Goal: Task Accomplishment & Management: Use online tool/utility

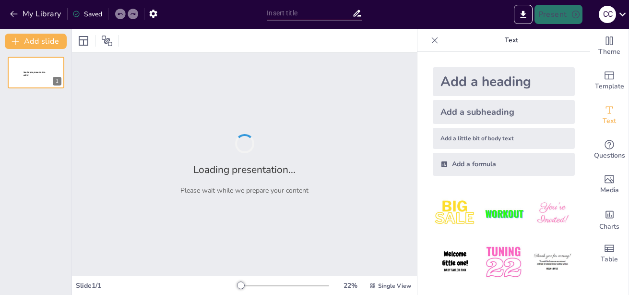
type input "El Rol del Consultor en la Supervisión de Planes de Intervención Empresarial"
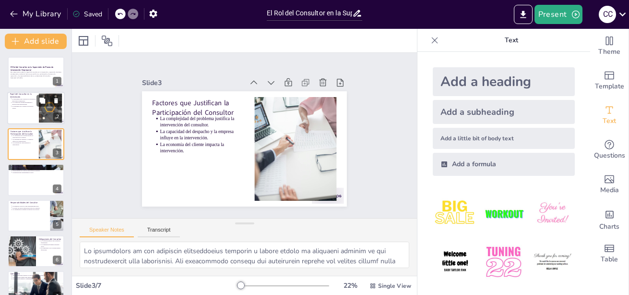
type textarea "Definir claramente las responsabilidades de cada participante es crucial para e…"
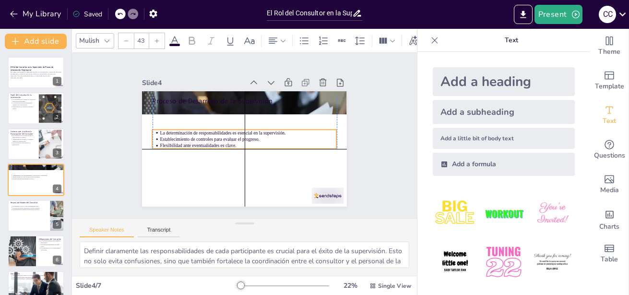
drag, startPoint x: 188, startPoint y: 105, endPoint x: 186, endPoint y: 131, distance: 26.0
click at [194, 131] on p "La determinación de responsabilidades es esencial en la supervisión." at bounding box center [248, 137] width 109 height 146
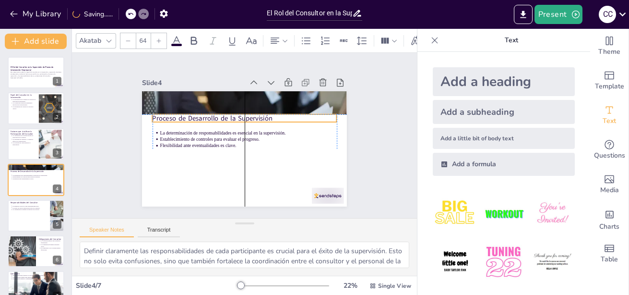
drag, startPoint x: 178, startPoint y: 100, endPoint x: 175, endPoint y: 117, distance: 17.0
click at [175, 117] on p "Proceso de Desarrollo de la Supervisión" at bounding box center [253, 150] width 165 height 100
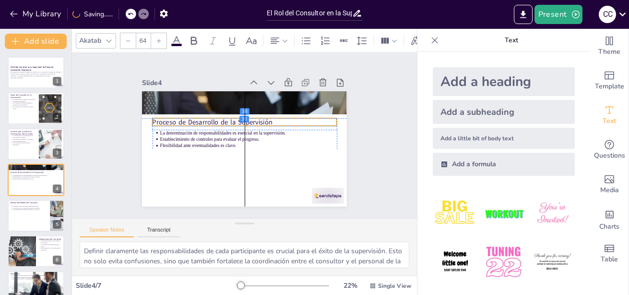
click at [206, 121] on p "Proceso de Desarrollo de la Supervisión" at bounding box center [256, 129] width 100 height 164
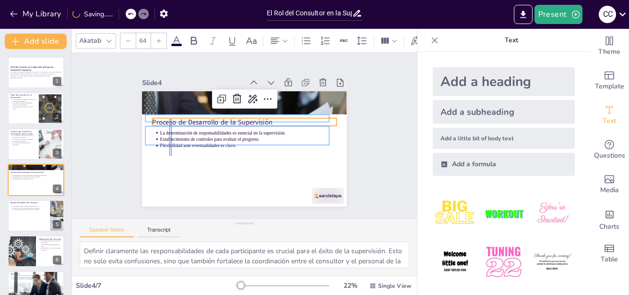
drag, startPoint x: 172, startPoint y: 156, endPoint x: 168, endPoint y: 119, distance: 37.1
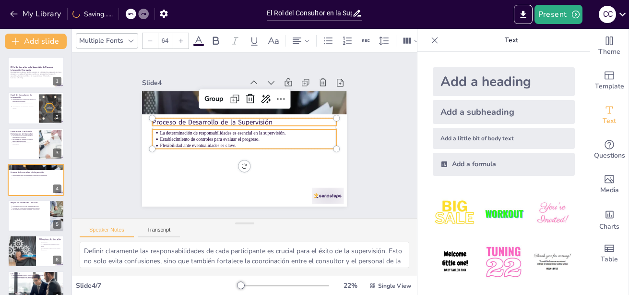
type input "--"
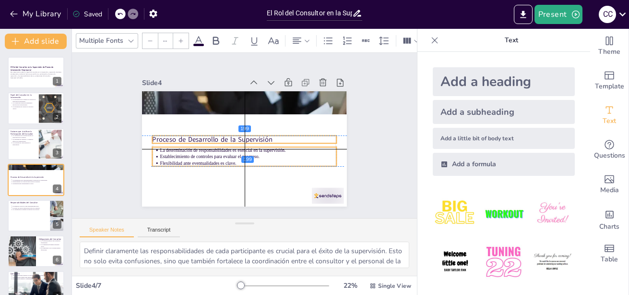
drag, startPoint x: 168, startPoint y: 119, endPoint x: 167, endPoint y: 136, distance: 17.4
click at [170, 136] on p "Proceso de Desarrollo de la Supervisión" at bounding box center [242, 132] width 144 height 131
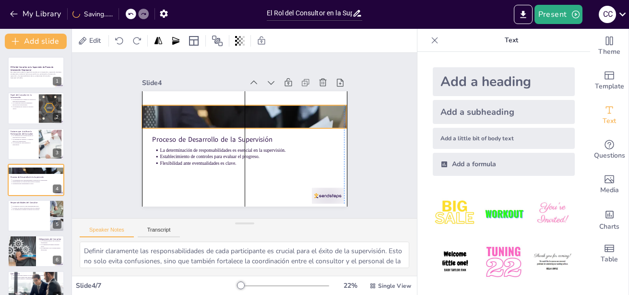
drag, startPoint x: 168, startPoint y: 106, endPoint x: 168, endPoint y: 120, distance: 13.9
click at [196, 120] on div at bounding box center [263, 138] width 134 height 216
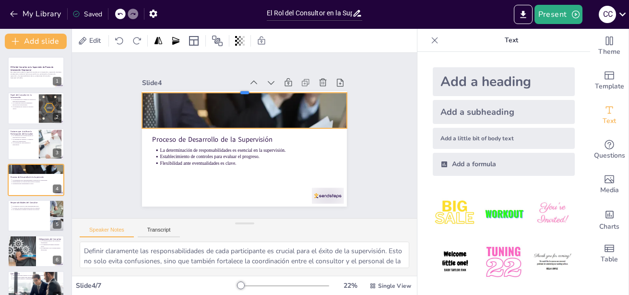
drag, startPoint x: 235, startPoint y: 100, endPoint x: 238, endPoint y: 87, distance: 12.8
click at [238, 87] on div at bounding box center [204, 158] width 109 height 181
drag, startPoint x: 229, startPoint y: 109, endPoint x: 229, endPoint y: 118, distance: 8.2
click at [229, 118] on div at bounding box center [251, 152] width 233 height 187
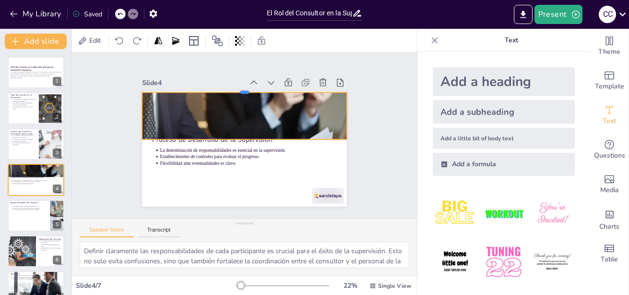
drag, startPoint x: 234, startPoint y: 100, endPoint x: 234, endPoint y: 88, distance: 11.5
click at [234, 88] on div at bounding box center [258, 91] width 197 height 71
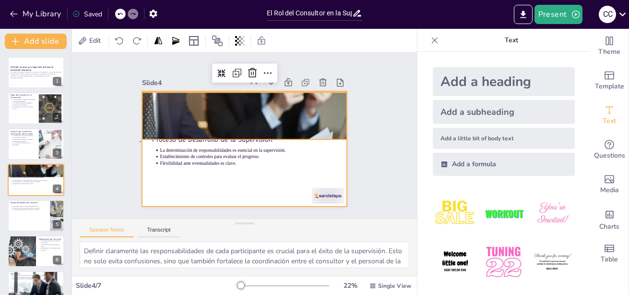
click at [141, 141] on div at bounding box center [233, 128] width 202 height 235
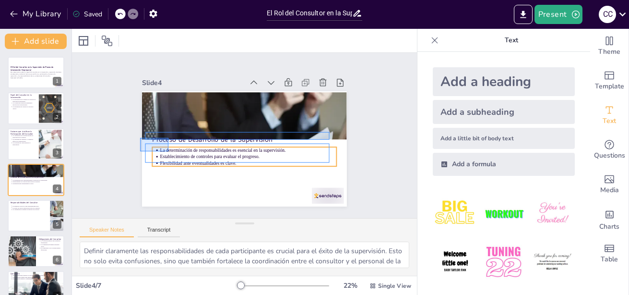
drag, startPoint x: 140, startPoint y: 138, endPoint x: 168, endPoint y: 152, distance: 31.6
click at [209, 152] on div "Proceso de Desarrollo de la Supervisión La determinación de responsabilidades e…" at bounding box center [277, 106] width 137 height 152
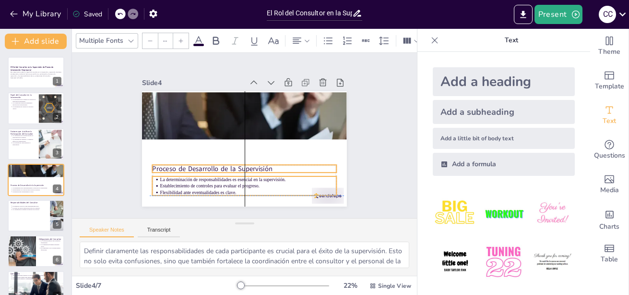
drag, startPoint x: 168, startPoint y: 152, endPoint x: 166, endPoint y: 180, distance: 28.0
click at [166, 119] on p "Establecimiento de controles para evaluar el progreso." at bounding box center [225, 88] width 170 height 60
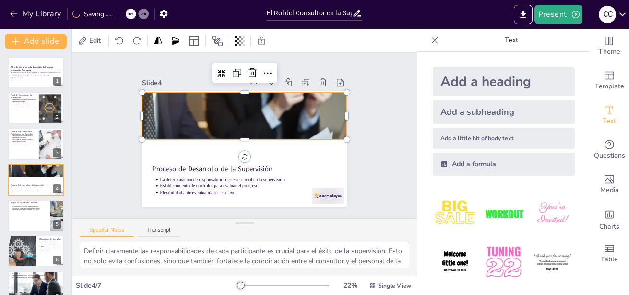
click at [195, 109] on div at bounding box center [252, 135] width 114 height 205
click at [238, 135] on div at bounding box center [238, 140] width 212 height 232
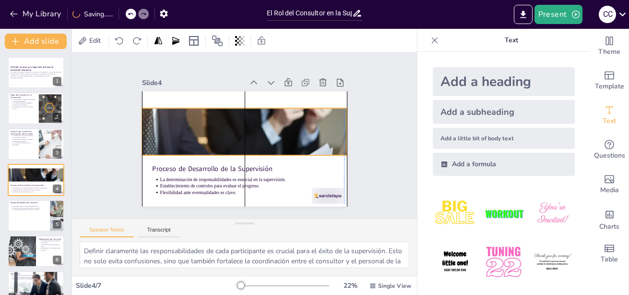
drag, startPoint x: 236, startPoint y: 121, endPoint x: 235, endPoint y: 137, distance: 15.8
click at [235, 137] on div at bounding box center [238, 141] width 221 height 228
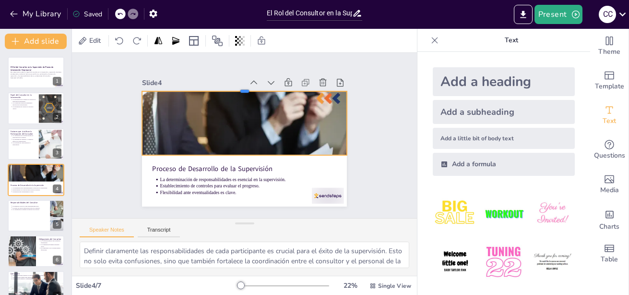
drag, startPoint x: 240, startPoint y: 104, endPoint x: 240, endPoint y: 87, distance: 16.8
click at [240, 87] on div at bounding box center [202, 111] width 109 height 181
click at [25, 219] on div at bounding box center [36, 215] width 58 height 33
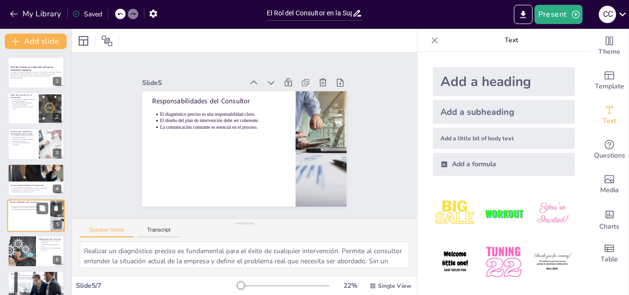
scroll to position [16, 0]
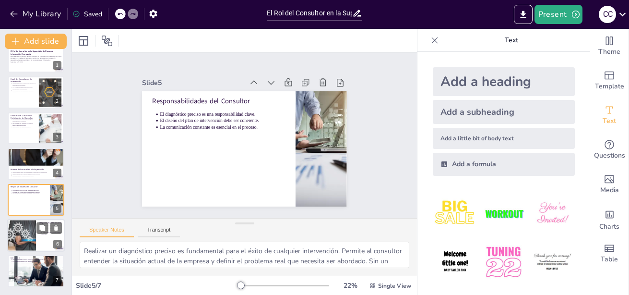
click at [29, 246] on div at bounding box center [22, 235] width 58 height 33
type textarea "La confidencialidad es una obligación ética esencial para los consultores. Prot…"
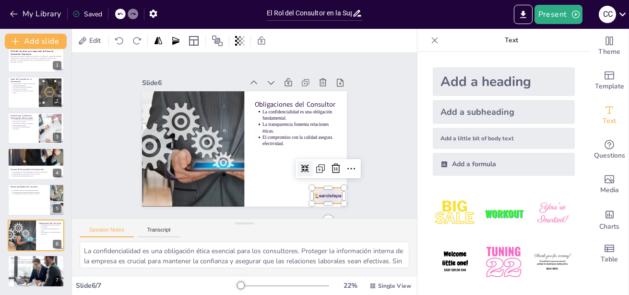
click at [324, 200] on div at bounding box center [314, 211] width 35 height 22
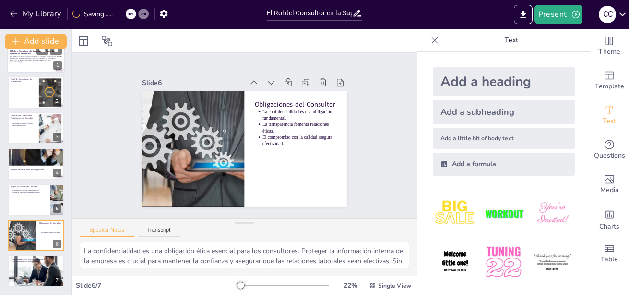
click at [35, 63] on div at bounding box center [36, 56] width 58 height 33
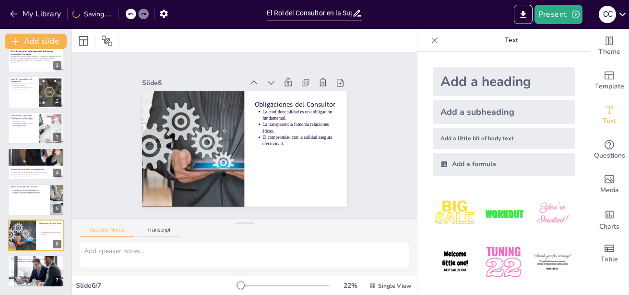
scroll to position [0, 0]
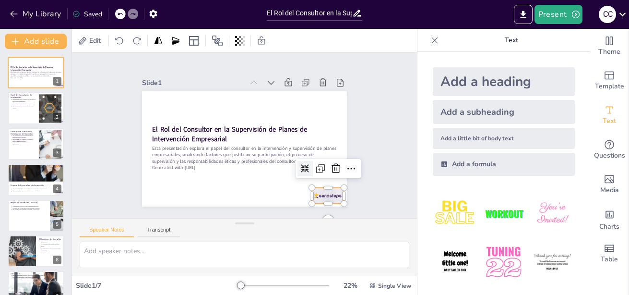
click at [314, 210] on div at bounding box center [296, 224] width 36 height 28
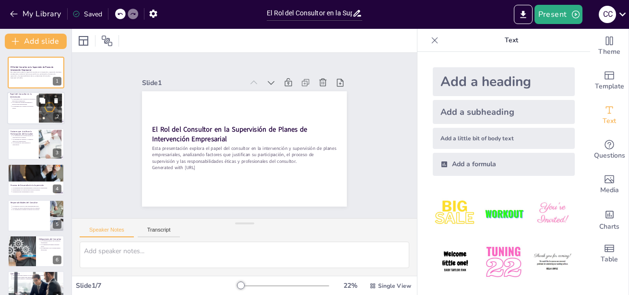
click at [19, 106] on p "La experiencia del consultor es un activo valioso." at bounding box center [24, 108] width 24 height 4
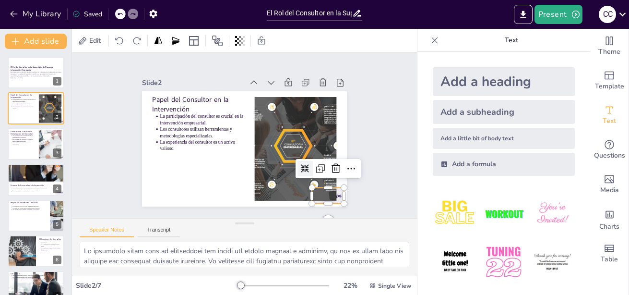
click at [332, 160] on div at bounding box center [347, 146] width 36 height 30
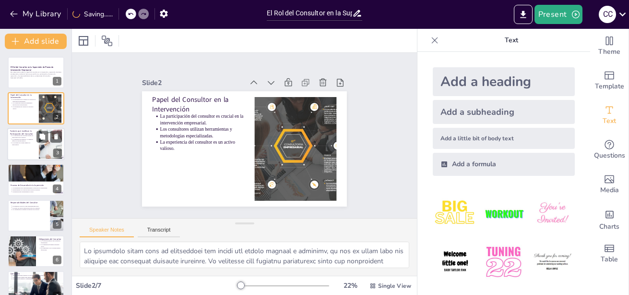
click at [43, 146] on div at bounding box center [50, 143] width 44 height 29
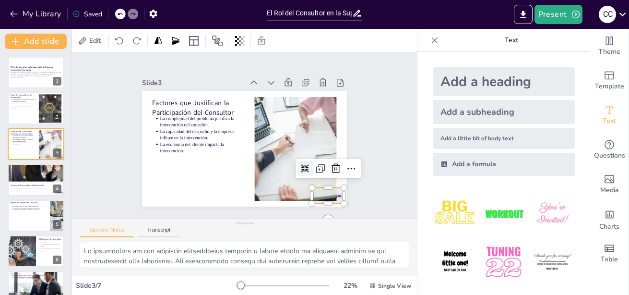
click at [334, 196] on div "Factores que Justifican la Participación del Consultor La complejidad del probl…" at bounding box center [234, 142] width 214 height 233
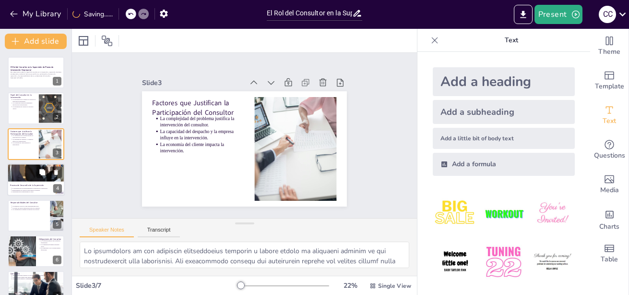
click at [26, 193] on div at bounding box center [36, 179] width 58 height 33
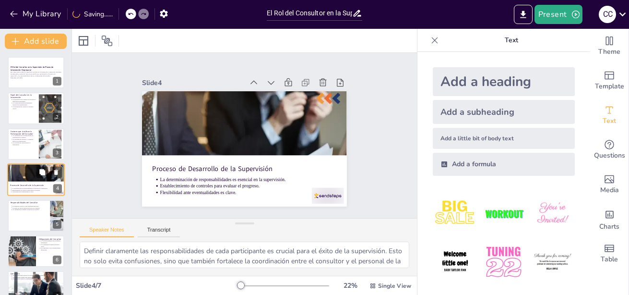
scroll to position [8, 0]
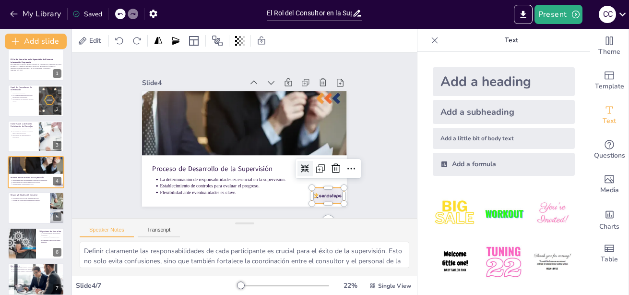
click at [323, 206] on div at bounding box center [306, 218] width 36 height 25
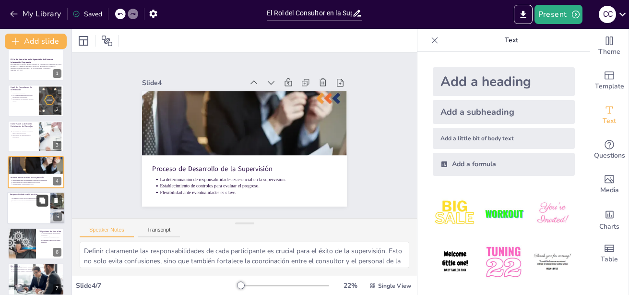
click at [38, 204] on button at bounding box center [42, 200] width 12 height 12
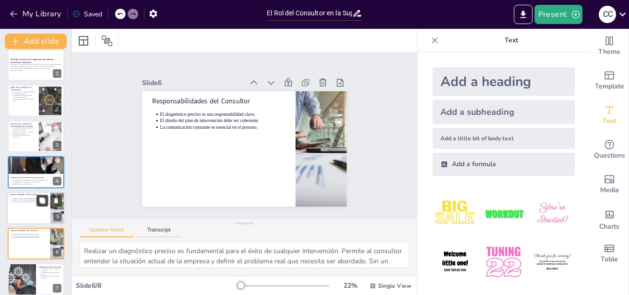
scroll to position [51, 0]
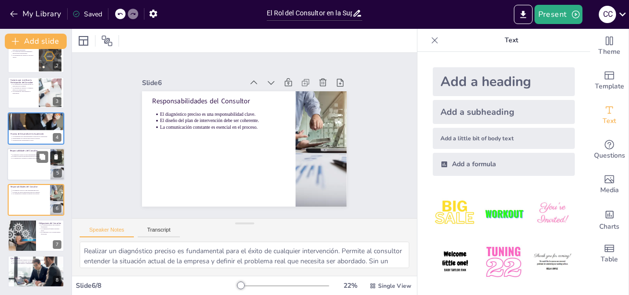
click at [57, 158] on icon at bounding box center [56, 156] width 4 height 5
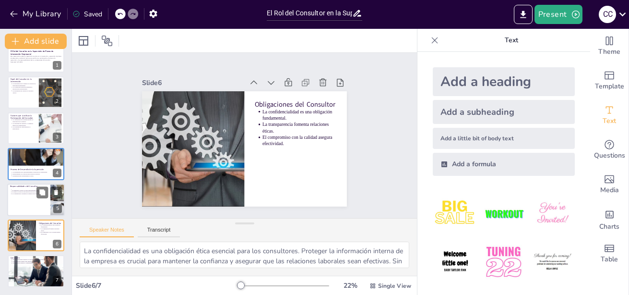
click at [23, 206] on div at bounding box center [36, 199] width 58 height 33
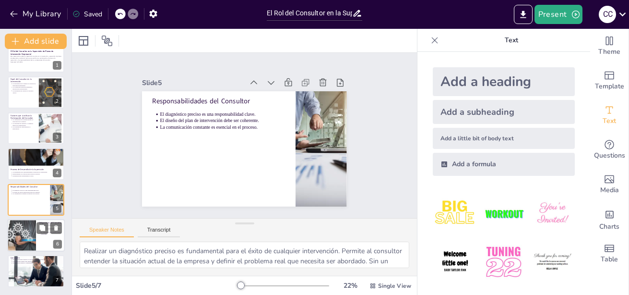
click at [28, 241] on div at bounding box center [22, 235] width 58 height 33
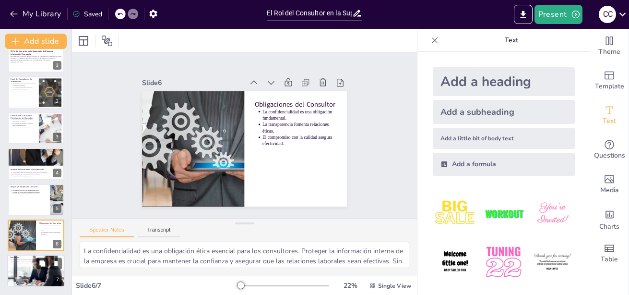
click at [40, 260] on icon at bounding box center [42, 263] width 7 height 7
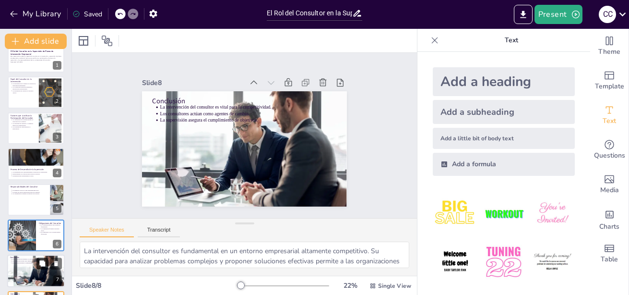
scroll to position [51, 0]
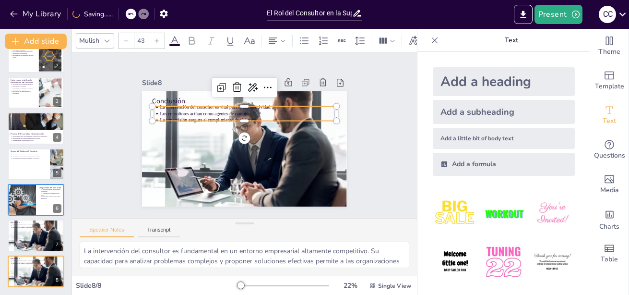
click at [227, 111] on p "Los consultores actúan como agentes de cambio." at bounding box center [266, 130] width 78 height 164
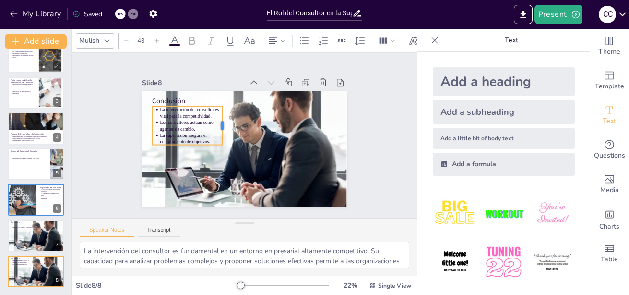
drag, startPoint x: 330, startPoint y: 109, endPoint x: 216, endPoint y: 115, distance: 114.4
click at [235, 115] on div at bounding box center [254, 117] width 38 height 8
click at [30, 227] on p "La supervisión asegura el cumplimiento de objetivos." at bounding box center [37, 228] width 50 height 2
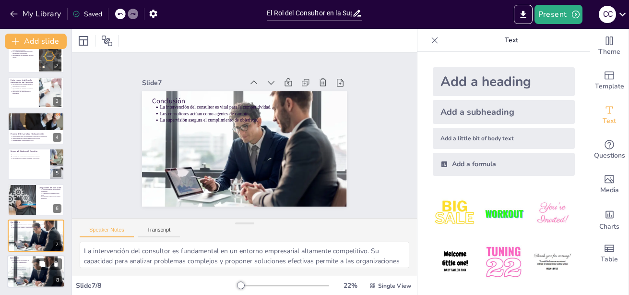
click at [29, 270] on p "La supervisión asegura el cumplimiento de objetivos." at bounding box center [21, 268] width 18 height 4
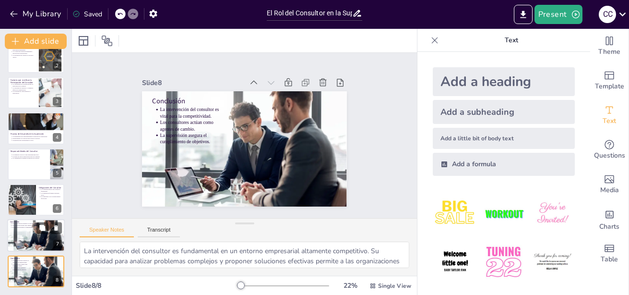
click at [26, 238] on div at bounding box center [36, 235] width 58 height 38
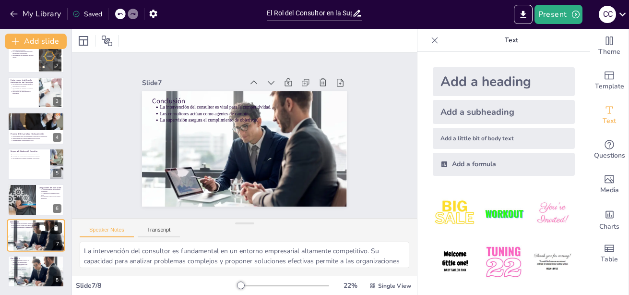
click at [59, 226] on icon at bounding box center [56, 228] width 7 height 7
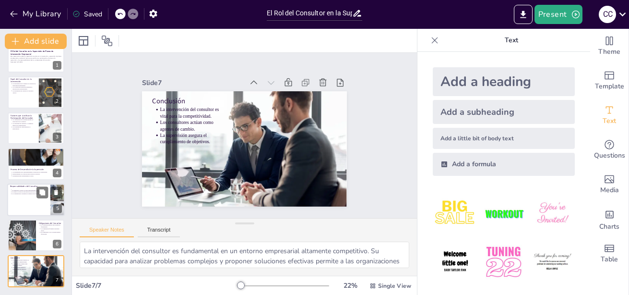
click at [31, 200] on div at bounding box center [36, 199] width 58 height 33
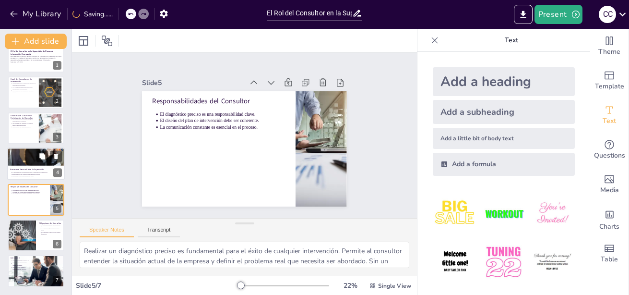
click at [30, 172] on p "La determinación de responsabilidades es esencial en la supervisión." at bounding box center [37, 172] width 50 height 2
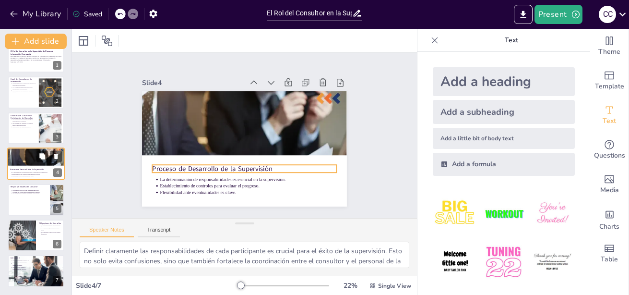
click at [17, 168] on p "Proceso de Desarrollo de la Supervisión" at bounding box center [36, 169] width 52 height 3
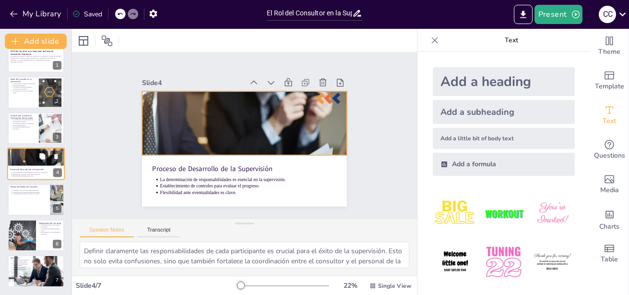
scroll to position [8, 0]
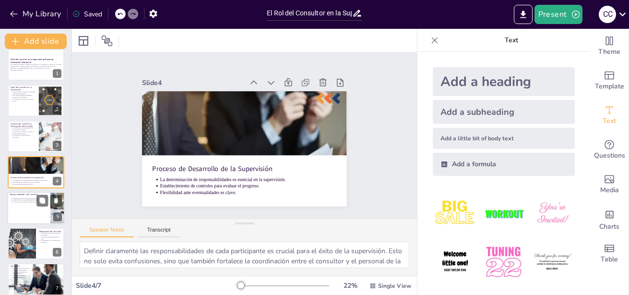
click at [14, 200] on p "El diseño del plan de intervención debe ser coherente." at bounding box center [30, 200] width 36 height 2
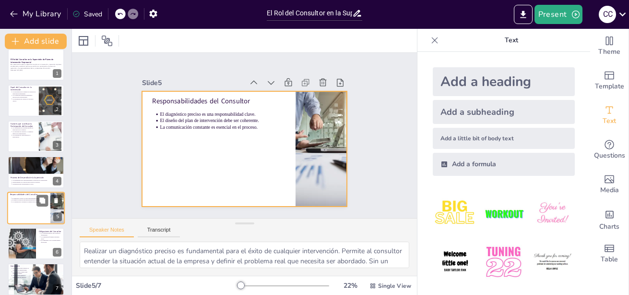
scroll to position [16, 0]
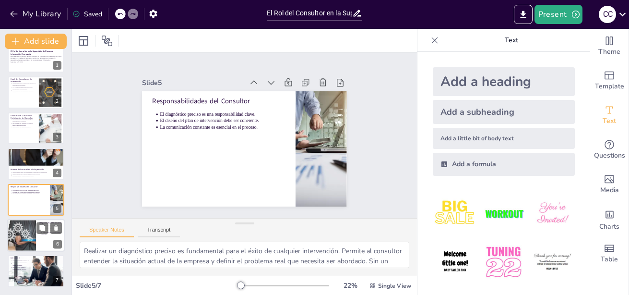
click at [27, 242] on div at bounding box center [22, 235] width 58 height 33
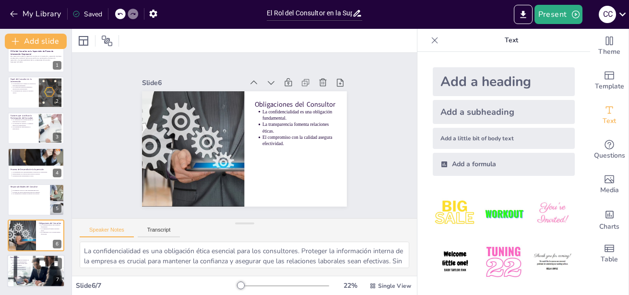
click at [28, 269] on p "La supervisión asegura el cumplimiento de objetivos." at bounding box center [21, 268] width 18 height 4
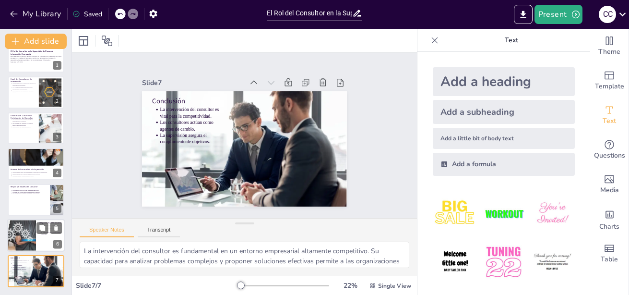
click at [26, 227] on div at bounding box center [22, 235] width 58 height 33
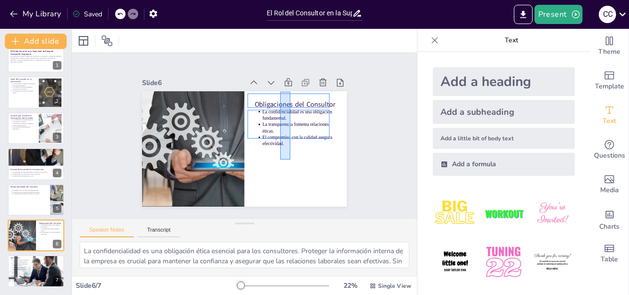
drag, startPoint x: 290, startPoint y: 159, endPoint x: 280, endPoint y: 92, distance: 68.4
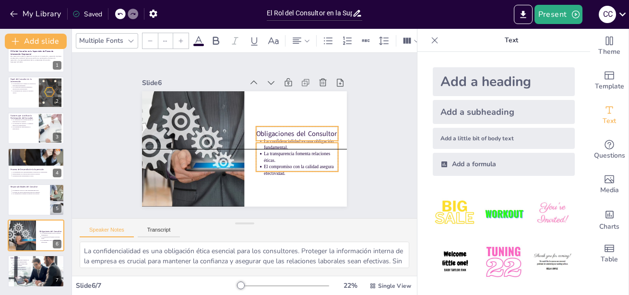
drag, startPoint x: 281, startPoint y: 99, endPoint x: 282, endPoint y: 131, distance: 31.7
click at [282, 133] on p "Obligaciones del Consultor" at bounding box center [295, 150] width 81 height 35
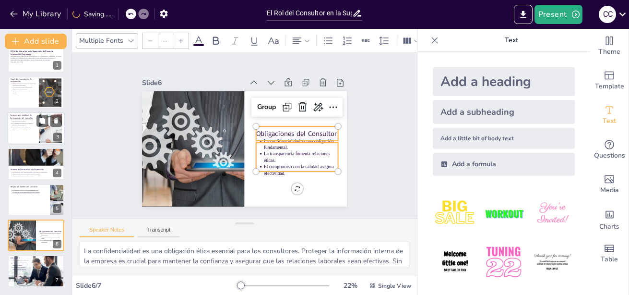
click at [20, 134] on div at bounding box center [36, 128] width 58 height 33
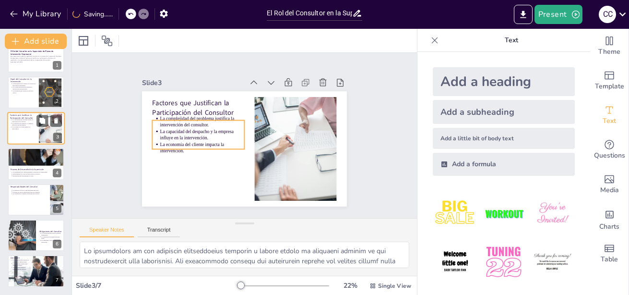
scroll to position [0, 0]
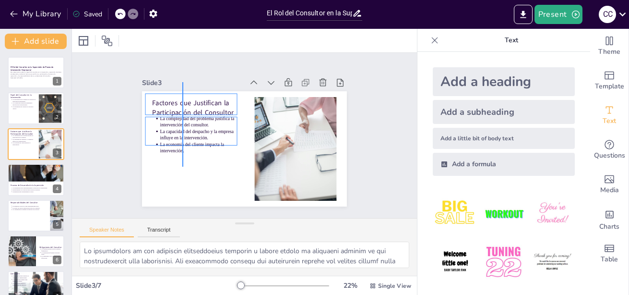
drag, startPoint x: 182, startPoint y: 167, endPoint x: 183, endPoint y: 82, distance: 84.5
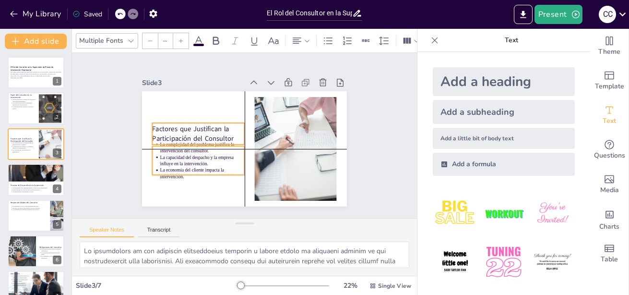
drag, startPoint x: 192, startPoint y: 99, endPoint x: 189, endPoint y: 121, distance: 22.7
click at [189, 121] on p "Factores que Justifican la Participación del Consultor" at bounding box center [219, 97] width 70 height 86
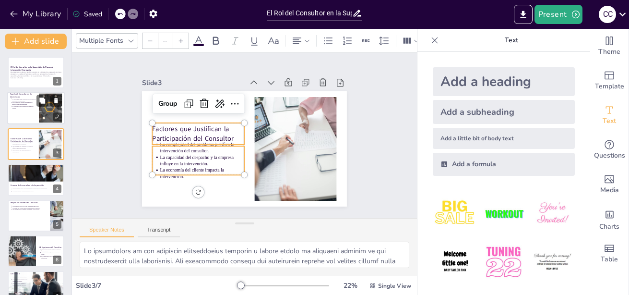
click at [16, 109] on div at bounding box center [36, 108] width 58 height 33
type textarea "Lo ipsumdolo sitam cons ad elitseddoei tem incidi utl etdolo magnaal e adminimv…"
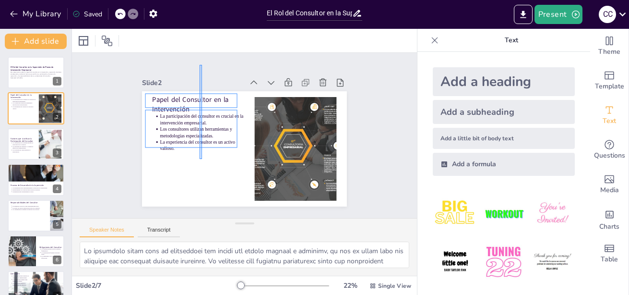
drag, startPoint x: 200, startPoint y: 159, endPoint x: 202, endPoint y: 67, distance: 92.2
click at [202, 67] on div "Slide 1 El Rol del Consultor en la Supervisión de Planes de Intervención Empres…" at bounding box center [244, 135] width 239 height 198
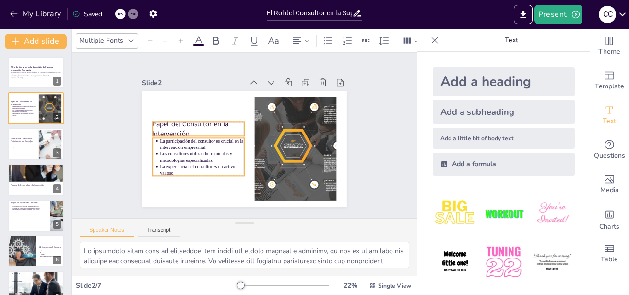
drag, startPoint x: 192, startPoint y: 104, endPoint x: 189, endPoint y: 130, distance: 26.6
click at [196, 130] on p "Papel del Consultor en la Intervención" at bounding box center [227, 92] width 62 height 89
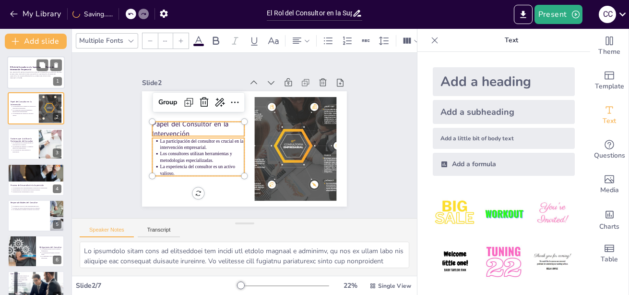
click at [29, 78] on p "Generated with [URL]" at bounding box center [36, 78] width 52 height 2
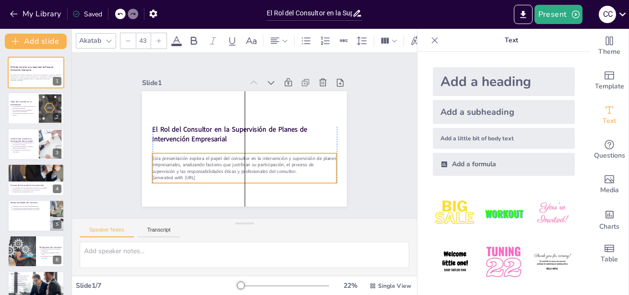
drag, startPoint x: 201, startPoint y: 150, endPoint x: 201, endPoint y: 160, distance: 10.1
click at [206, 160] on p "Esta presentación explora el papel del consultor en la intervención y supervisi…" at bounding box center [268, 152] width 124 height 160
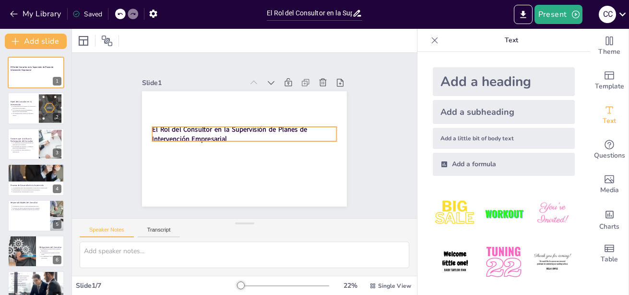
click at [238, 133] on p "El Rol del Consultor en la Supervisión de Planes de Intervención Empresarial" at bounding box center [245, 134] width 176 height 93
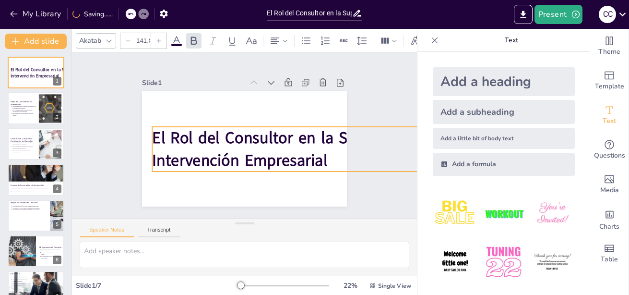
type input "139.7"
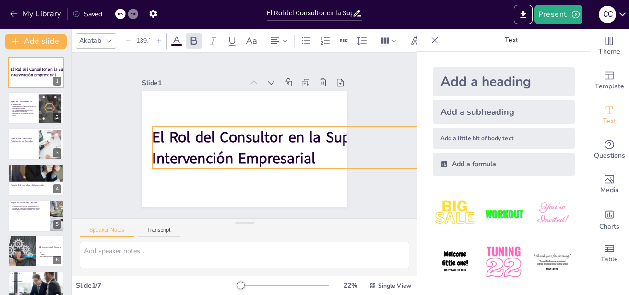
drag, startPoint x: 331, startPoint y: 137, endPoint x: 247, endPoint y: 155, distance: 85.3
click at [247, 155] on div "El Rol del Consultor en la Supervisión de Planes de Intervención Empresarial" at bounding box center [257, 130] width 189 height 234
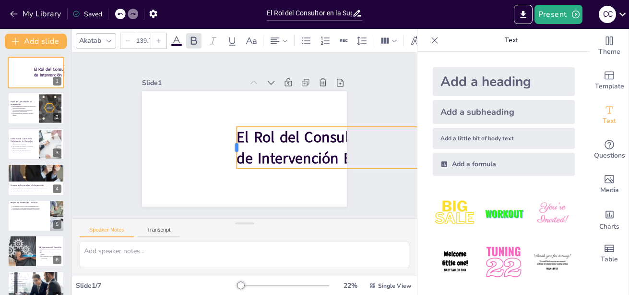
drag, startPoint x: 145, startPoint y: 142, endPoint x: 229, endPoint y: 153, distance: 85.2
click at [229, 131] on div at bounding box center [231, 125] width 42 height 12
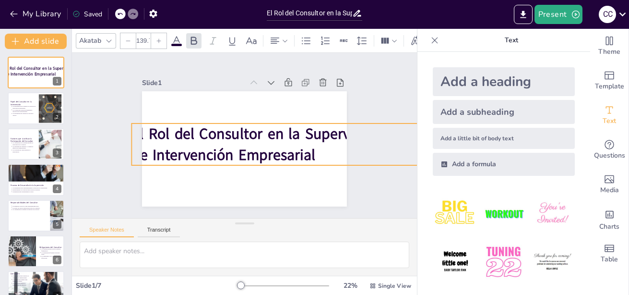
drag, startPoint x: 294, startPoint y: 145, endPoint x: 198, endPoint y: 143, distance: 96.5
click at [198, 143] on strong "El Rol del Consultor en la Supervisión de Planes de Intervención Empresarial" at bounding box center [255, 176] width 167 height 299
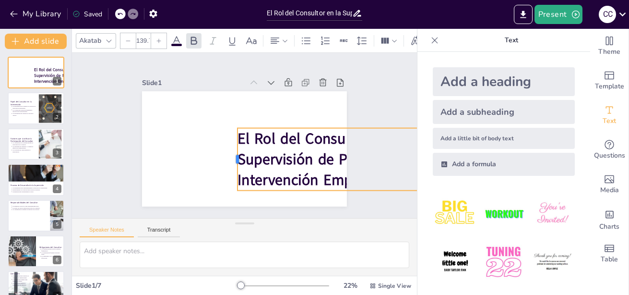
drag, startPoint x: 134, startPoint y: 144, endPoint x: 229, endPoint y: 146, distance: 95.6
click at [244, 146] on div at bounding box center [270, 128] width 52 height 48
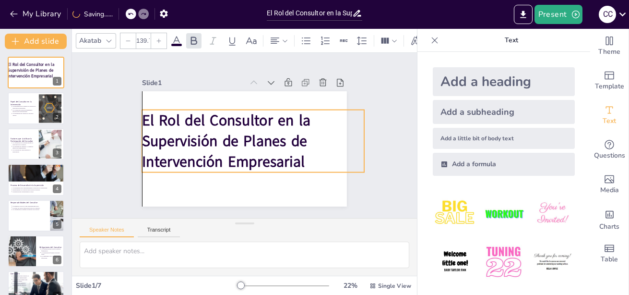
drag, startPoint x: 308, startPoint y: 167, endPoint x: 213, endPoint y: 149, distance: 96.3
click at [213, 149] on strong "El Rol del Consultor en la Supervisión de Planes de Intervención Empresarial" at bounding box center [263, 138] width 179 height 123
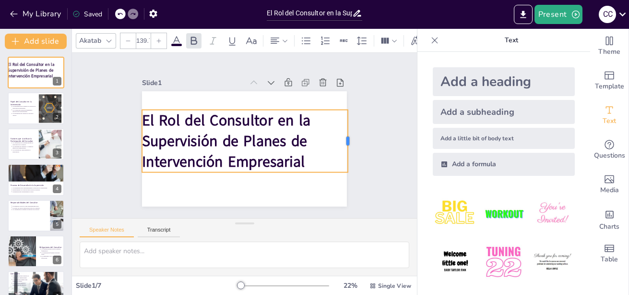
drag, startPoint x: 358, startPoint y: 137, endPoint x: 312, endPoint y: 136, distance: 46.6
click at [312, 136] on div "El Rol del Consultor en la Supervisión de Planes de Intervención Empresarial" at bounding box center [235, 145] width 229 height 223
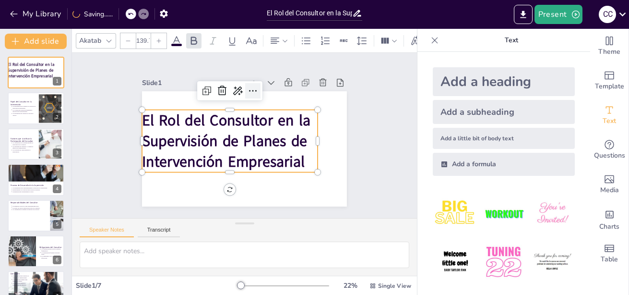
click at [281, 117] on icon at bounding box center [288, 124] width 15 height 15
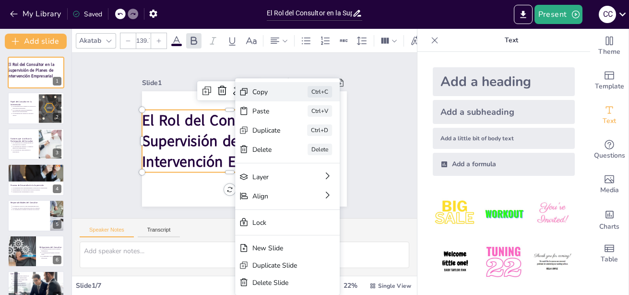
click at [278, 60] on div "Copy" at bounding box center [272, 45] width 15 height 30
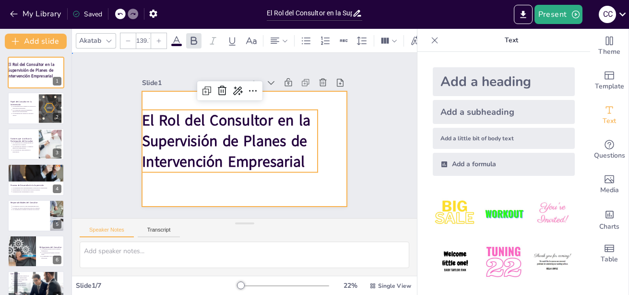
click at [240, 188] on div at bounding box center [234, 142] width 214 height 233
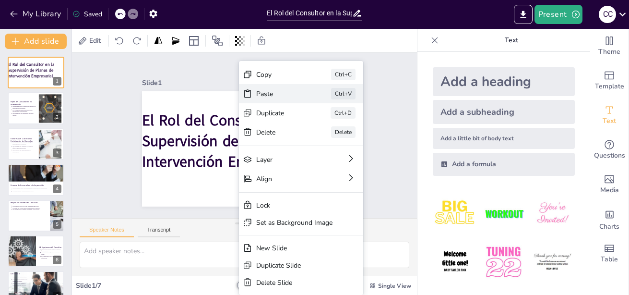
click at [303, 190] on div "Paste" at bounding box center [325, 208] width 44 height 36
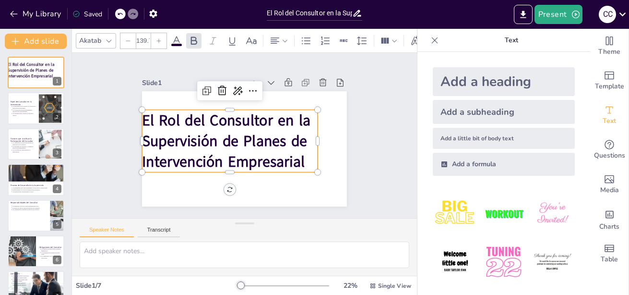
click at [208, 128] on strong "El Rol del Consultor en la Supervisión de Planes de Intervención Empresarial" at bounding box center [227, 125] width 167 height 155
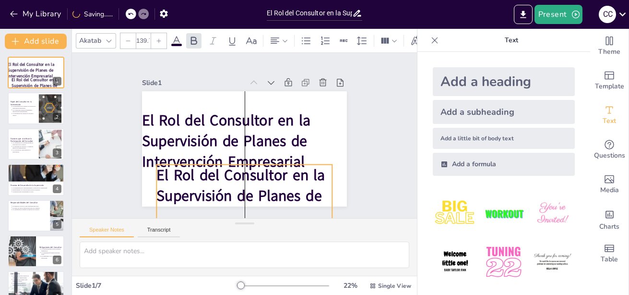
drag, startPoint x: 208, startPoint y: 128, endPoint x: 221, endPoint y: 175, distance: 48.8
click at [221, 175] on strong "El Rol del Consultor en la Supervisión de Planes de Intervención Empresarial" at bounding box center [269, 189] width 172 height 138
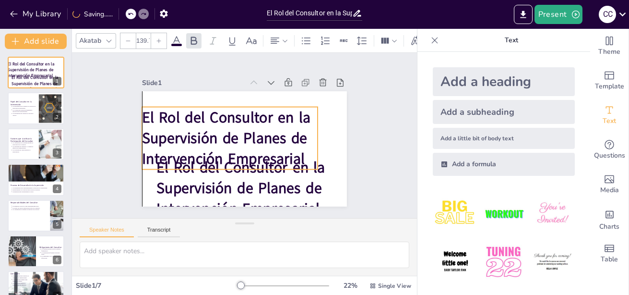
click at [194, 106] on strong "El Rol del Consultor en la Supervisión de Planes de Intervención Empresarial" at bounding box center [248, 117] width 109 height 180
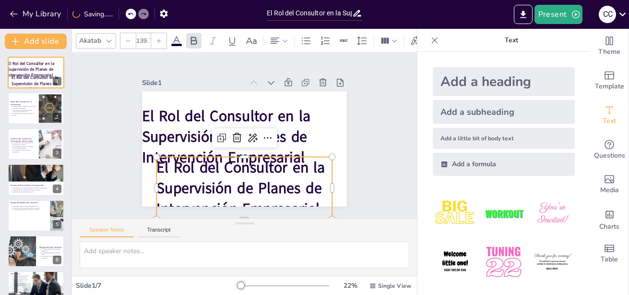
click at [228, 188] on strong "El Rol del Consultor en la Supervisión de Planes de Intervención Empresarial" at bounding box center [203, 165] width 159 height 163
click at [148, 42] on input "139.7" at bounding box center [142, 40] width 13 height 15
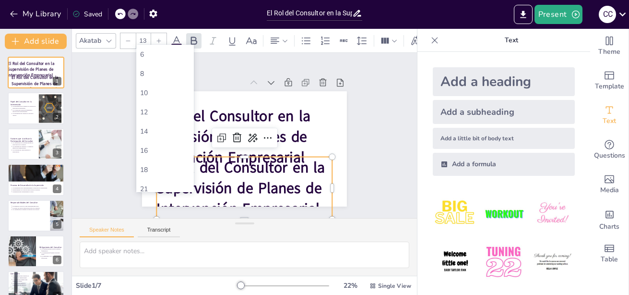
type input "1"
click at [148, 156] on div "16" at bounding box center [165, 150] width 58 height 19
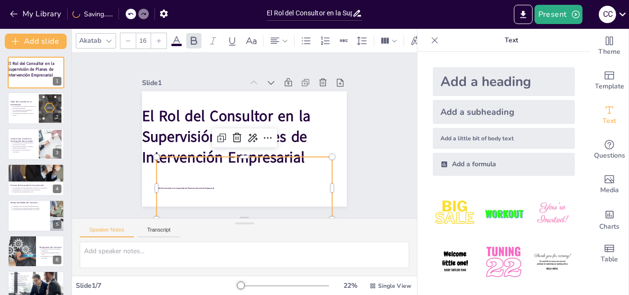
click at [158, 41] on div at bounding box center [158, 40] width 15 height 15
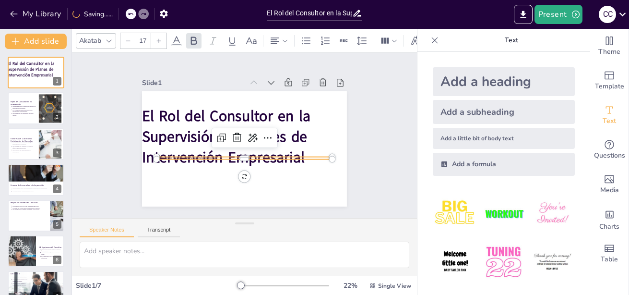
click at [158, 41] on div at bounding box center [158, 40] width 15 height 15
click at [159, 38] on icon at bounding box center [159, 41] width 6 height 6
click at [146, 37] on input "19" at bounding box center [142, 40] width 13 height 15
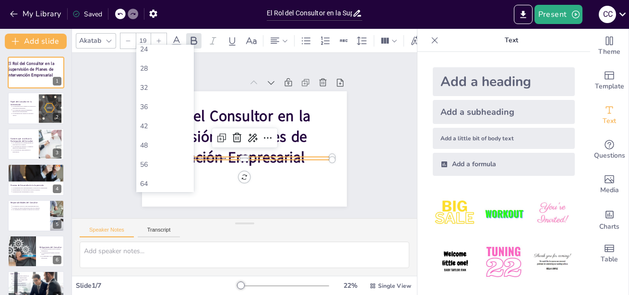
scroll to position [171, 0]
click at [152, 136] on div "48" at bounding box center [165, 133] width 50 height 9
type input "48"
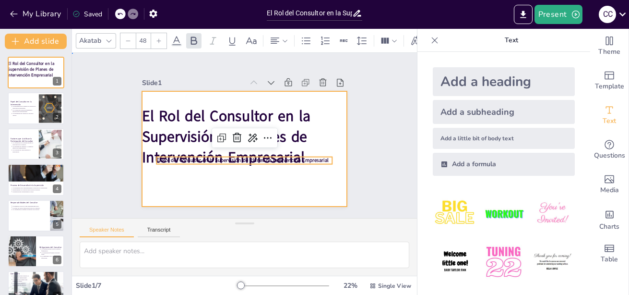
click at [312, 142] on div at bounding box center [232, 130] width 189 height 234
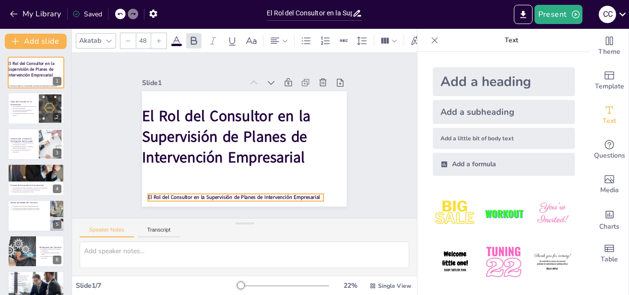
drag, startPoint x: 313, startPoint y: 154, endPoint x: 304, endPoint y: 192, distance: 38.4
click at [290, 192] on strong "El Rol del Consultor en la Supervisión de Planes de Intervención Empresarial" at bounding box center [210, 187] width 160 height 76
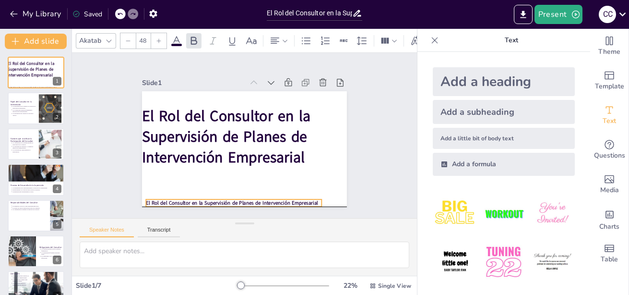
click at [276, 196] on strong "El Rol del Consultor en la Supervisión de Planes de Intervención Empresarial" at bounding box center [200, 188] width 153 height 92
click at [256, 199] on strong "El Rol del Consultor en la Supervisión de Planes de Intervención Empresarial" at bounding box center [190, 177] width 132 height 120
click at [236, 199] on strong "El Rol del Consultor en la Supervisión de Planes de Intervención Empresarial" at bounding box center [182, 165] width 107 height 144
click at [294, 107] on strong "El Rol del Consultor en la Supervisión de Planes de Intervención Empresarial" at bounding box center [228, 69] width 160 height 76
click at [267, 199] on strong "El Rol del Consultor en la Supervisión de Planes de Intervención Empresarial" at bounding box center [195, 182] width 144 height 107
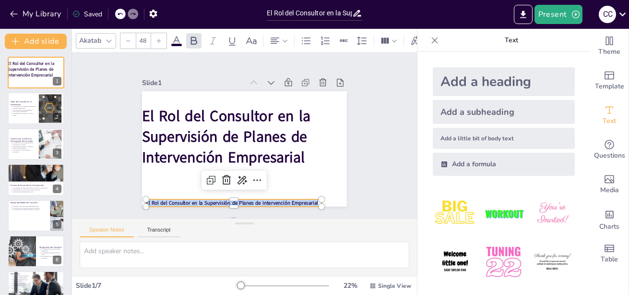
click at [256, 199] on strong "El Rol del Consultor en la Supervisión de Planes de Intervención Empresarial" at bounding box center [190, 177] width 132 height 120
click at [294, 199] on strong "El Rol del Consultor en la Supervisión de Planes de Intervención Empresarial" at bounding box center [212, 196] width 166 height 60
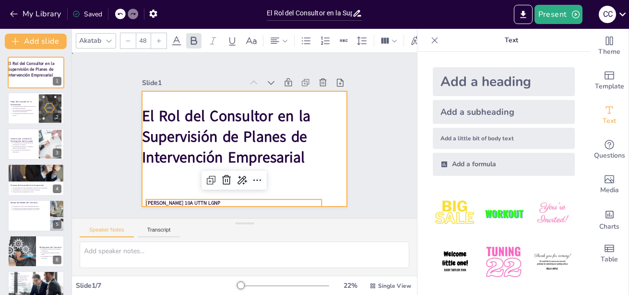
click at [306, 174] on div at bounding box center [235, 145] width 229 height 223
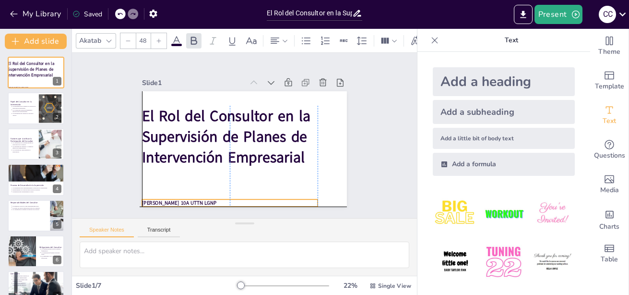
drag, startPoint x: 258, startPoint y: 197, endPoint x: 251, endPoint y: 196, distance: 6.8
click at [251, 196] on p "[PERSON_NAME] 10A UTTN LGNP" at bounding box center [193, 181] width 146 height 109
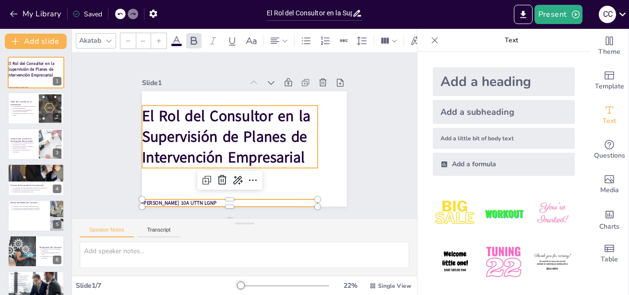
type input "139.7"
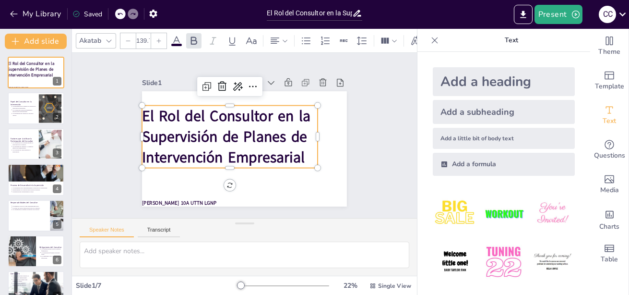
drag, startPoint x: 257, startPoint y: 144, endPoint x: 264, endPoint y: 143, distance: 7.3
click at [264, 143] on strong "El Rol del Consultor en la Supervisión de Planes de Intervención Empresarial" at bounding box center [227, 129] width 180 height 109
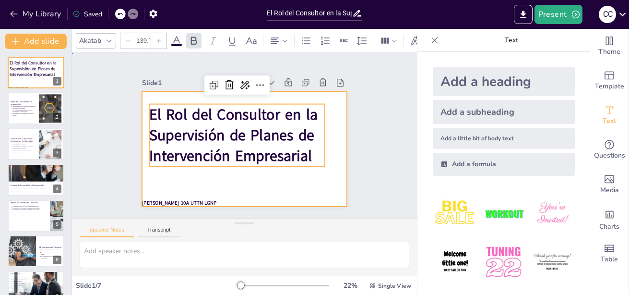
click at [334, 178] on div at bounding box center [233, 128] width 202 height 235
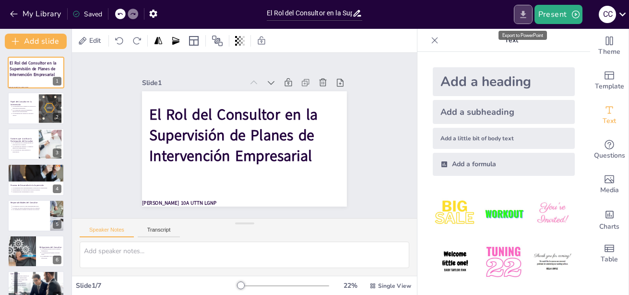
click at [528, 14] on icon "Export to PowerPoint" at bounding box center [523, 15] width 10 height 10
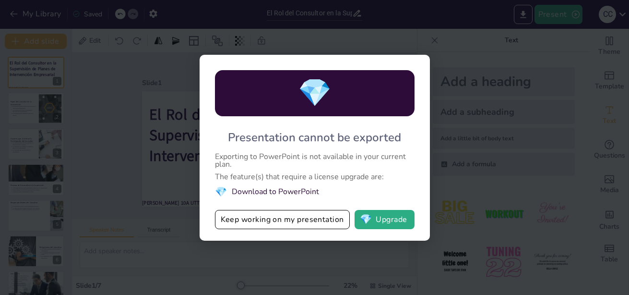
click at [278, 192] on li "💎 Download to PowerPoint" at bounding box center [315, 191] width 200 height 13
click at [429, 44] on div "💎 Presentation cannot be exported Exporting to PowerPoint is not available in y…" at bounding box center [314, 147] width 629 height 295
click at [292, 249] on div "💎 Presentation cannot be exported Exporting to PowerPoint is not available in y…" at bounding box center [314, 147] width 629 height 295
click at [98, 168] on div "💎 Presentation cannot be exported Exporting to PowerPoint is not available in y…" at bounding box center [314, 147] width 629 height 295
click at [383, 221] on button "💎 Upgrade" at bounding box center [385, 219] width 60 height 19
